Goal: Information Seeking & Learning: Learn about a topic

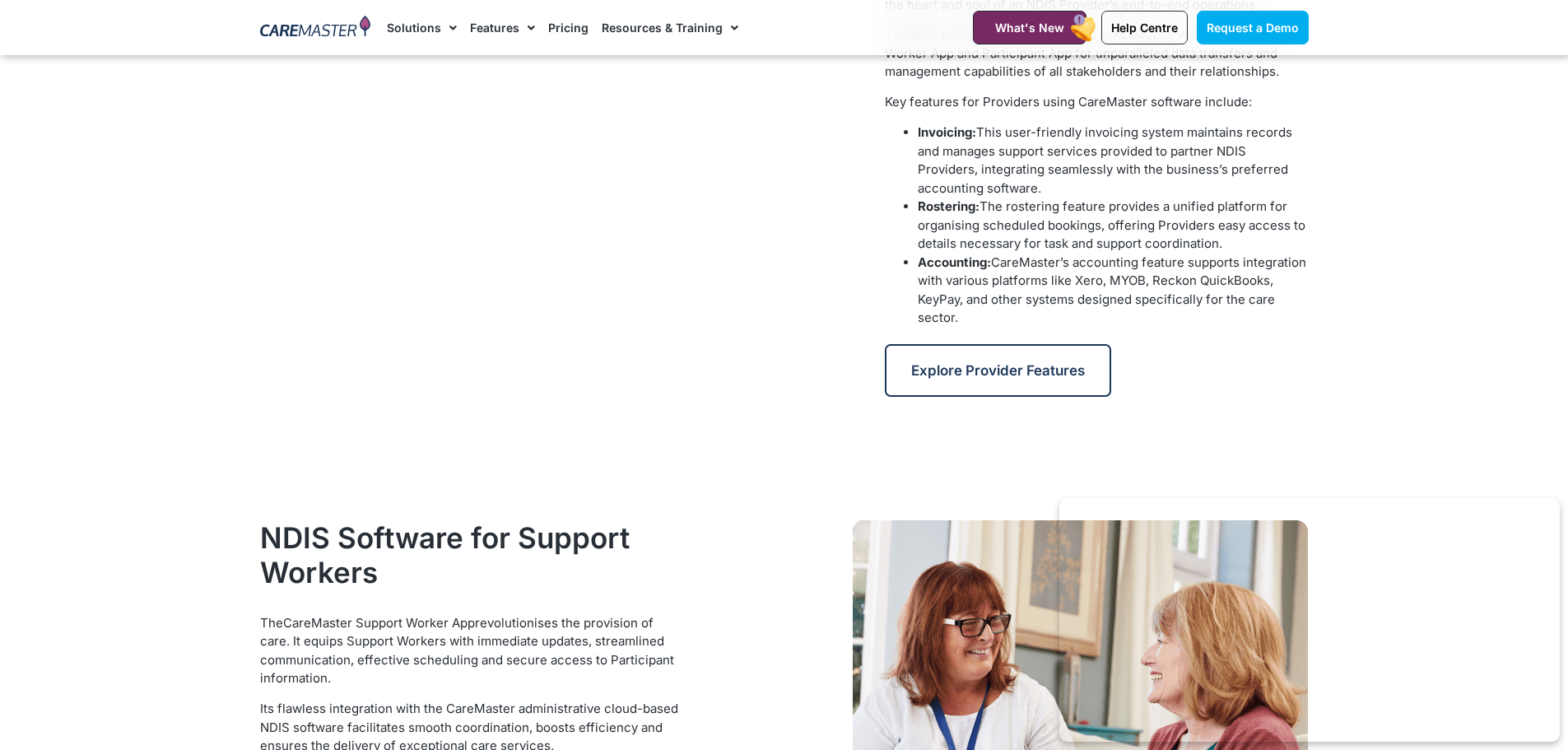
scroll to position [741, 0]
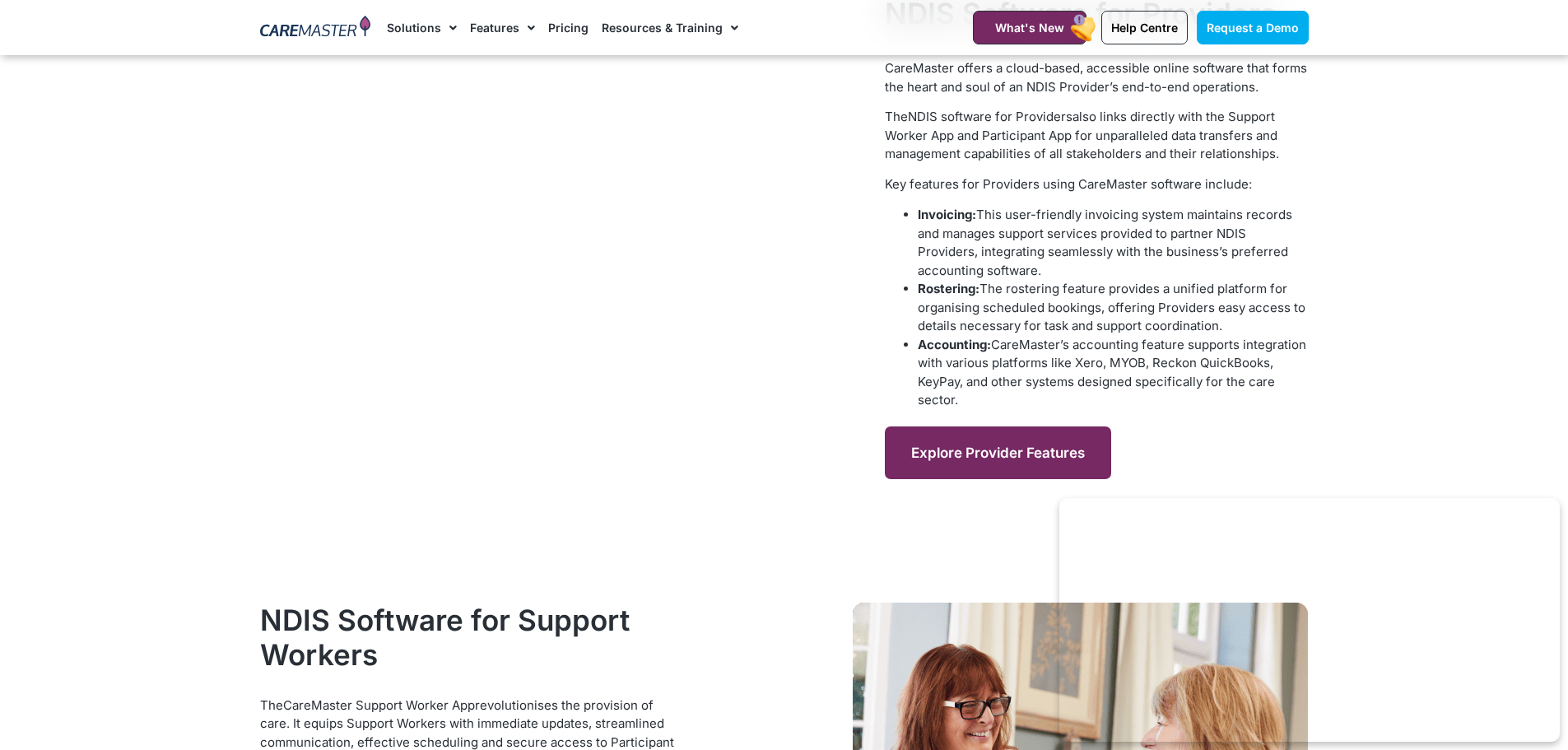
click at [921, 445] on span "Explore Provider Features" at bounding box center [998, 453] width 174 height 17
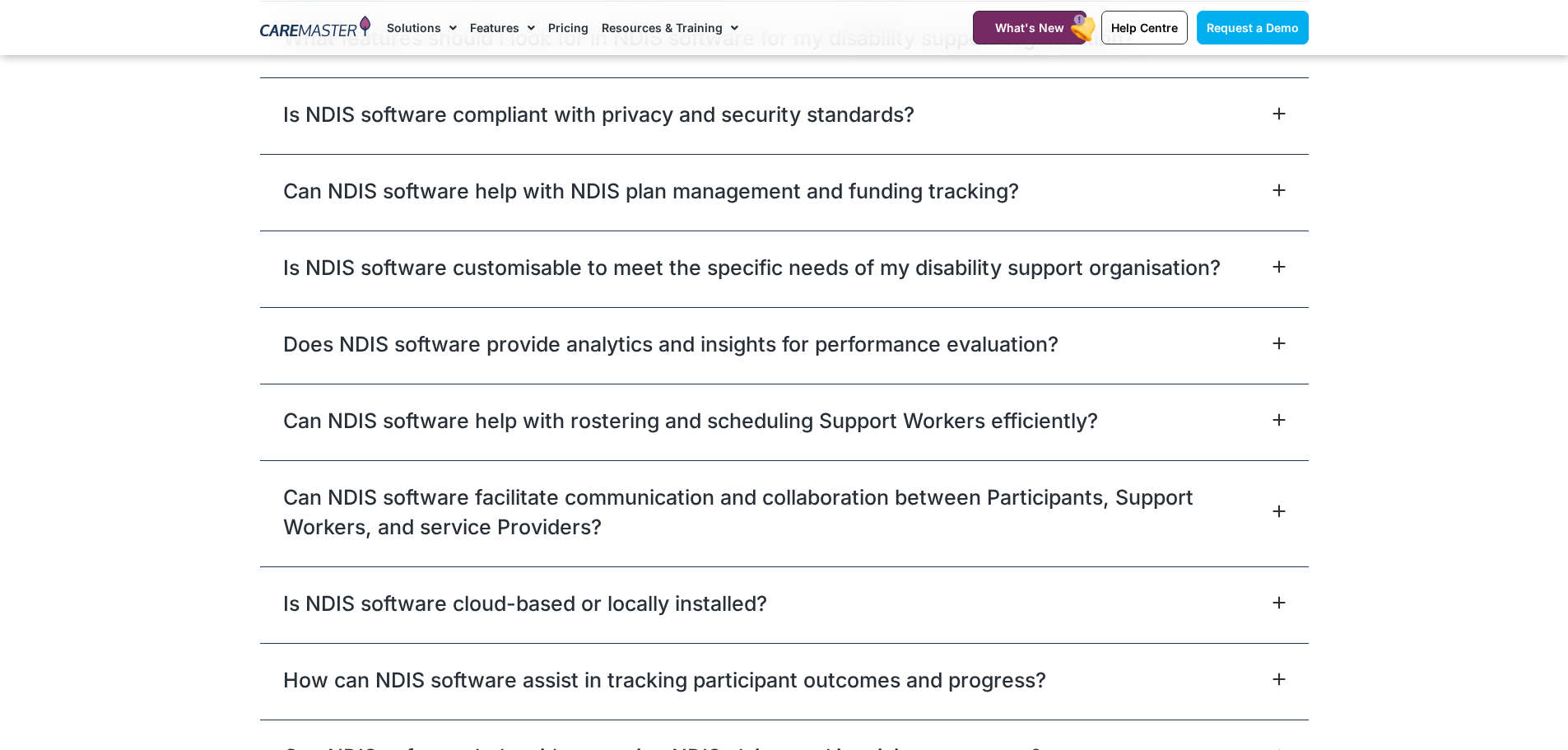
scroll to position [5143, 0]
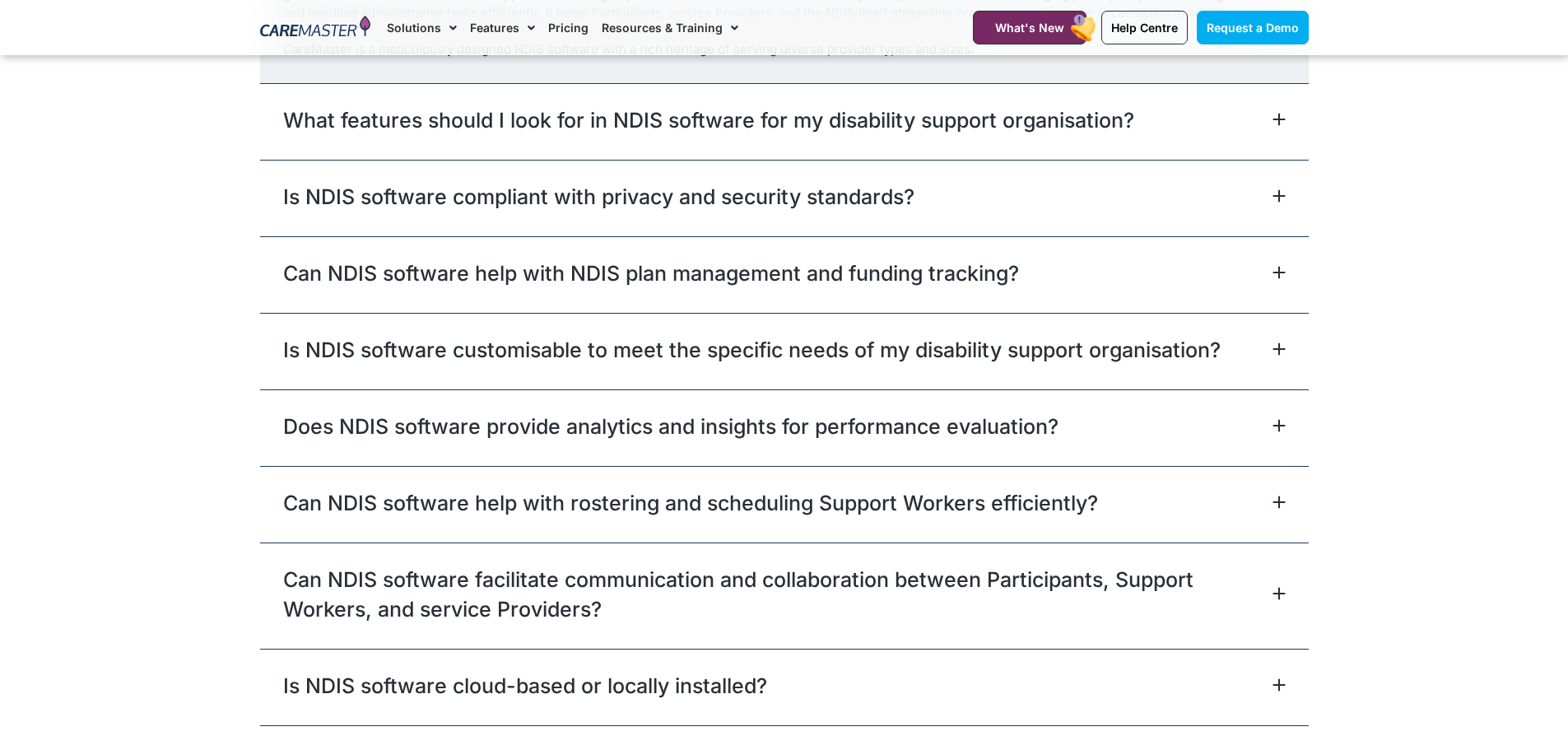
click at [1282, 355] on icon at bounding box center [1278, 348] width 13 height 13
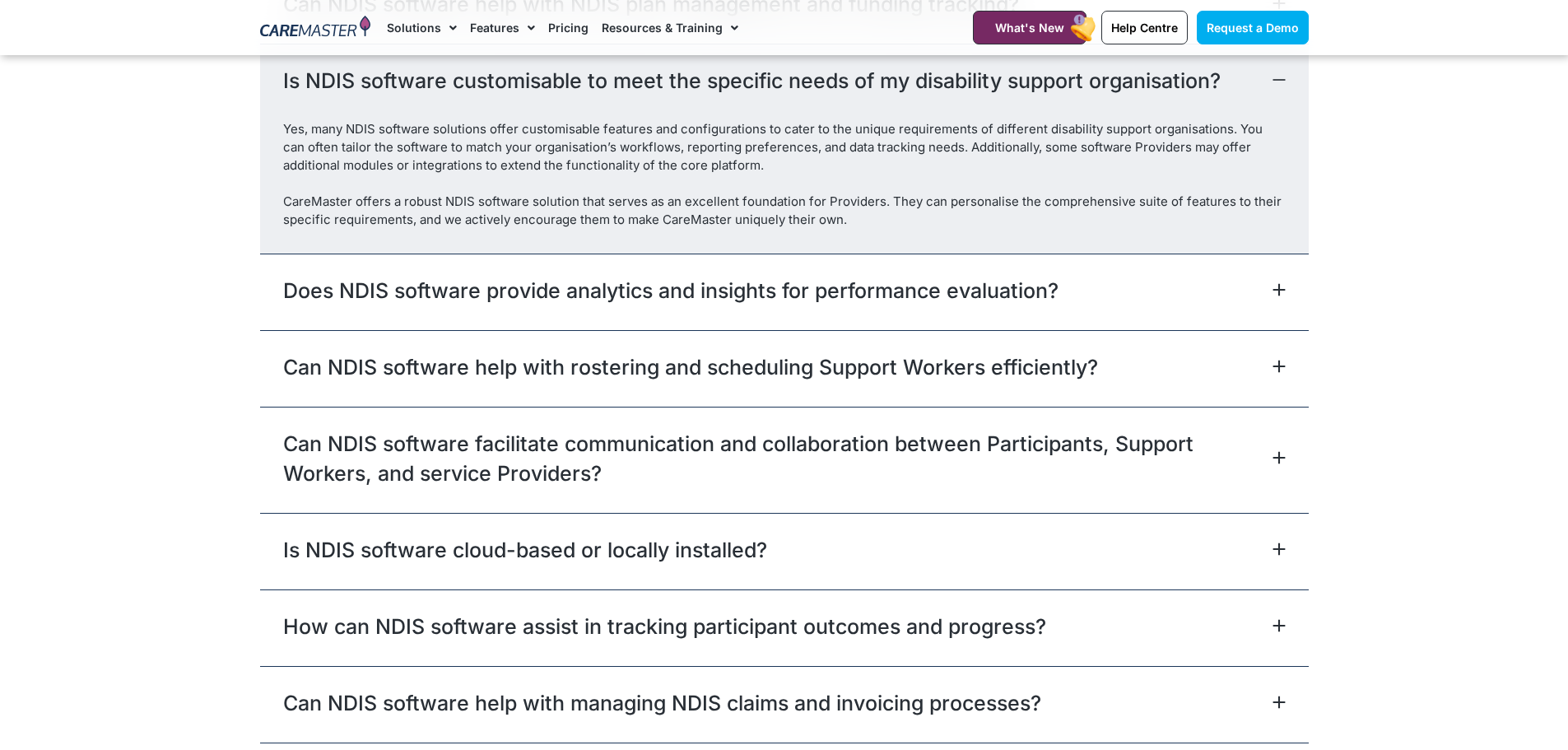
scroll to position [5380, 0]
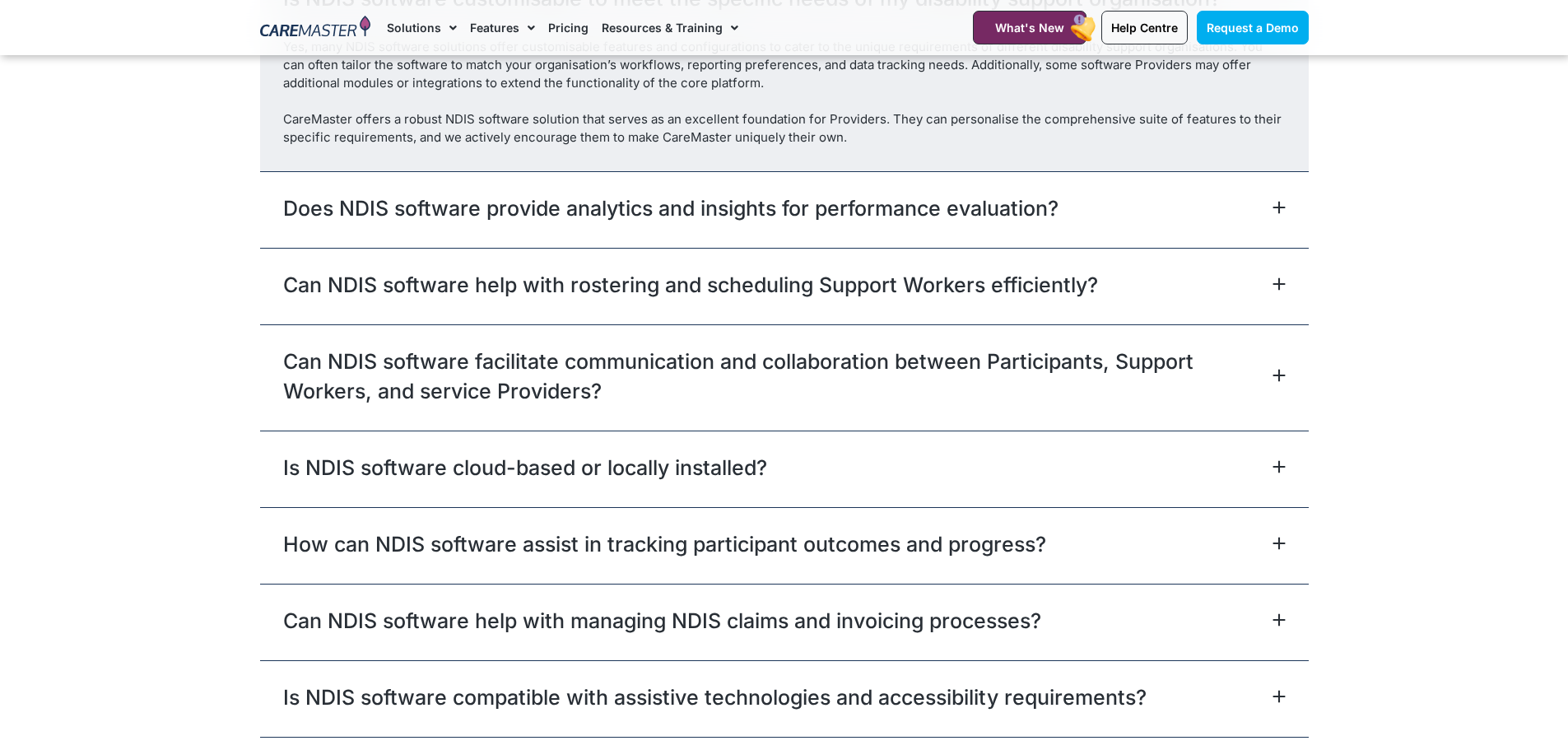
click at [1282, 473] on icon at bounding box center [1278, 466] width 13 height 13
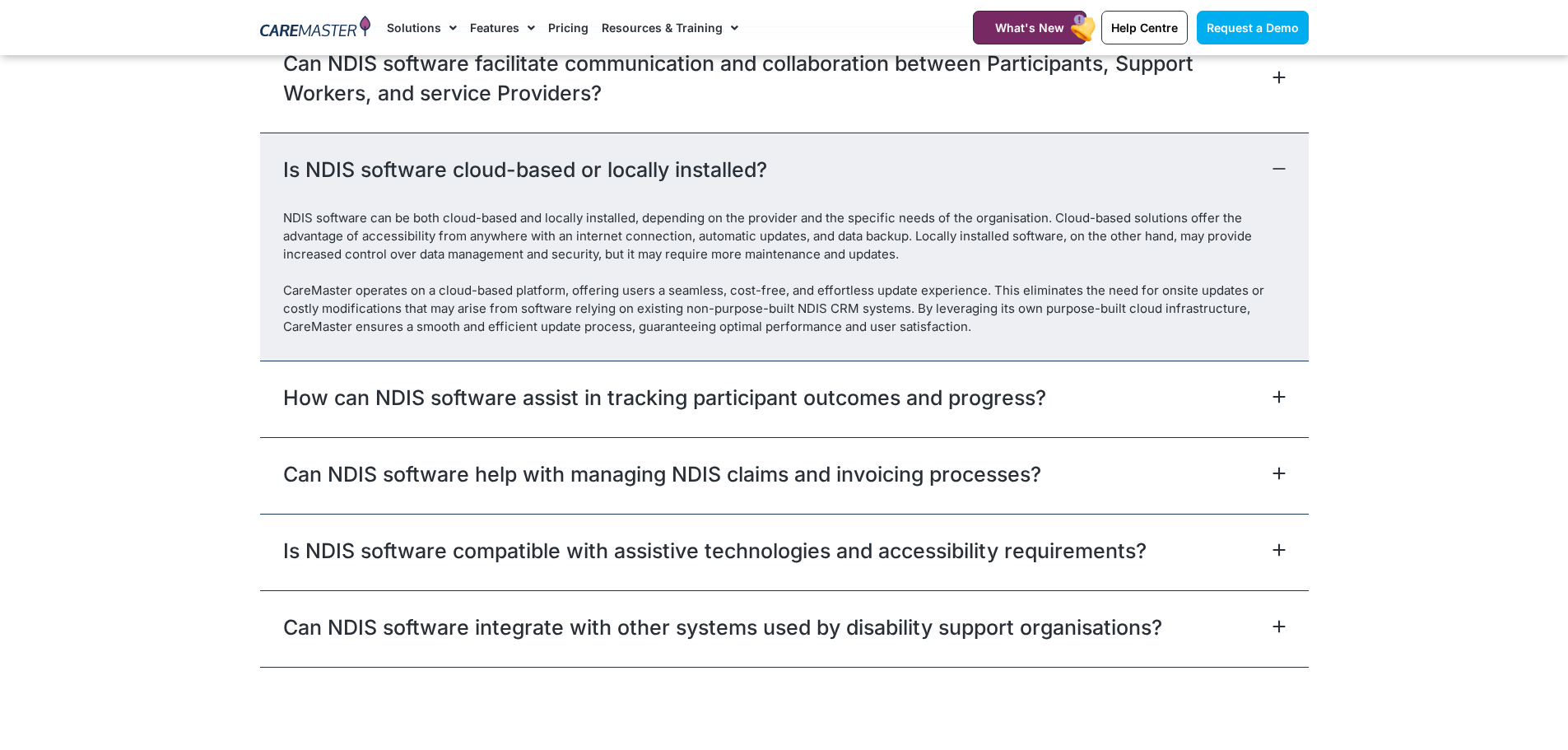
scroll to position [5626, 0]
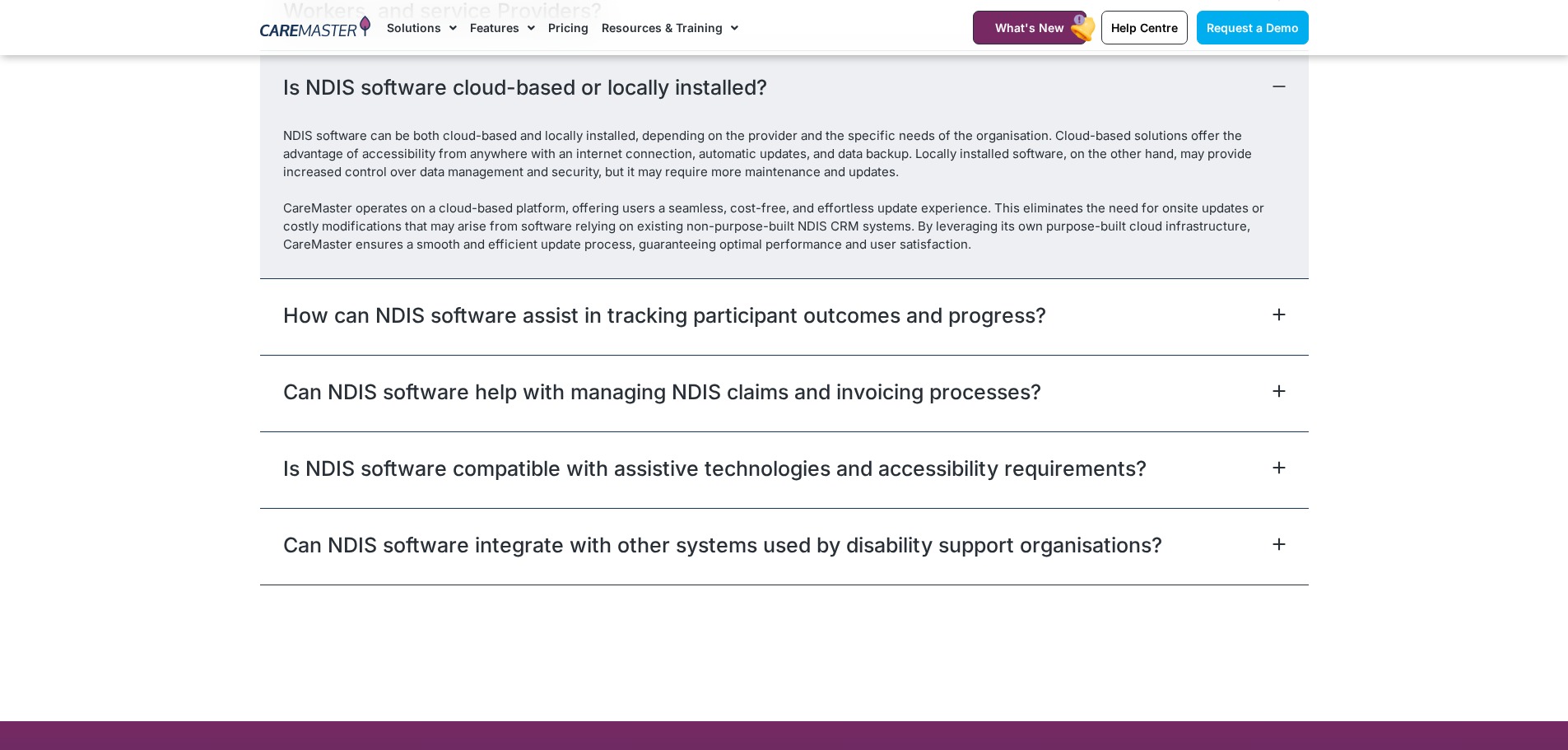
click at [1290, 400] on div "Can NDIS software help with managing NDIS claims and invoicing processes?" at bounding box center [784, 393] width 1049 height 77
